Goal: Navigation & Orientation: Find specific page/section

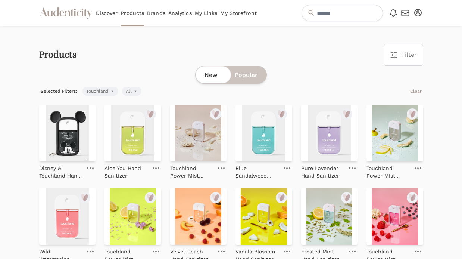
click at [418, 13] on icon "button" at bounding box center [417, 12] width 7 height 7
click at [390, 40] on link "My Profile" at bounding box center [394, 38] width 60 height 13
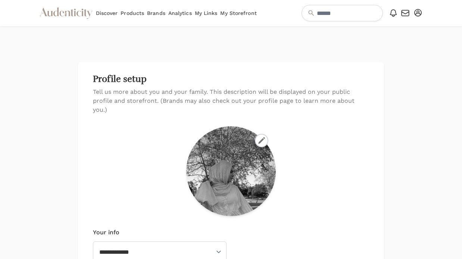
click at [252, 14] on link "My Storefront" at bounding box center [238, 13] width 36 height 26
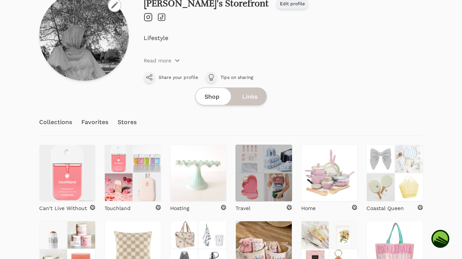
scroll to position [127, 0]
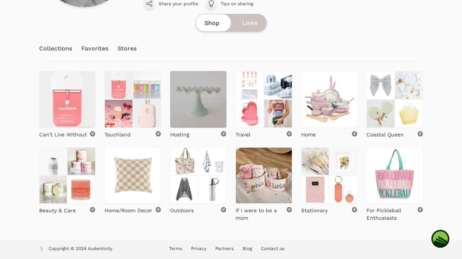
click at [204, 115] on img at bounding box center [198, 99] width 57 height 57
